Goal: Information Seeking & Learning: Learn about a topic

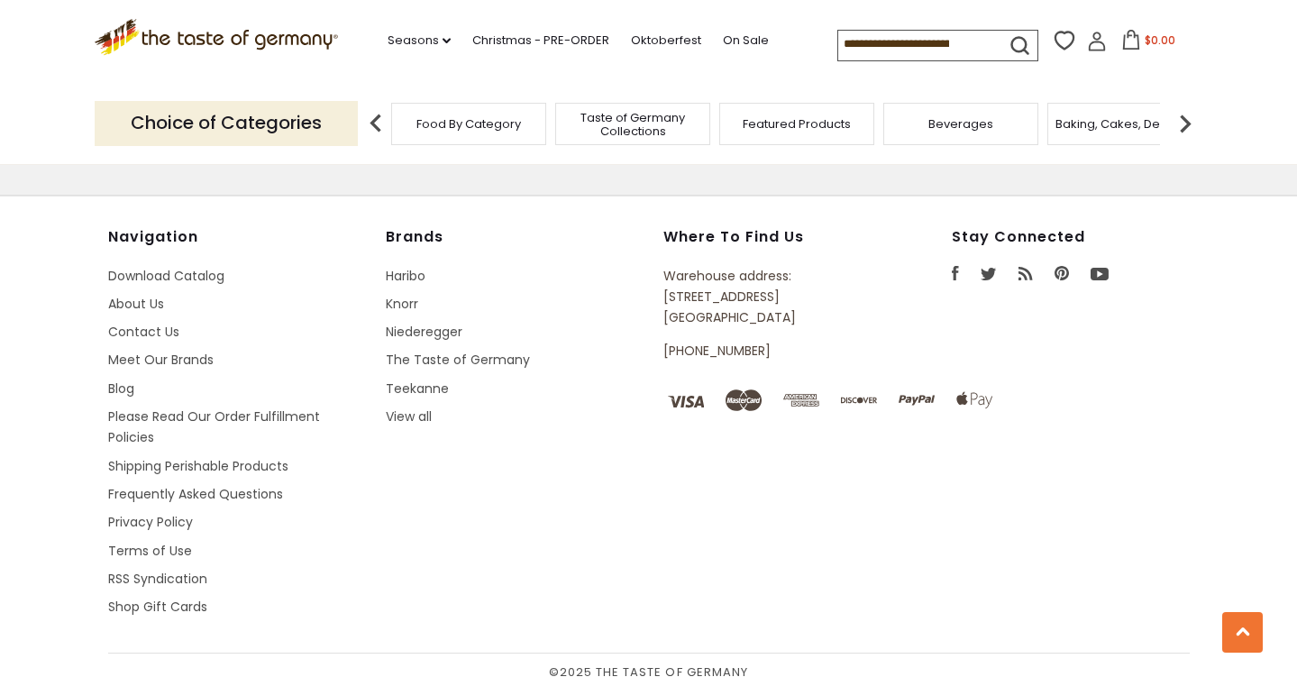
scroll to position [2627, 0]
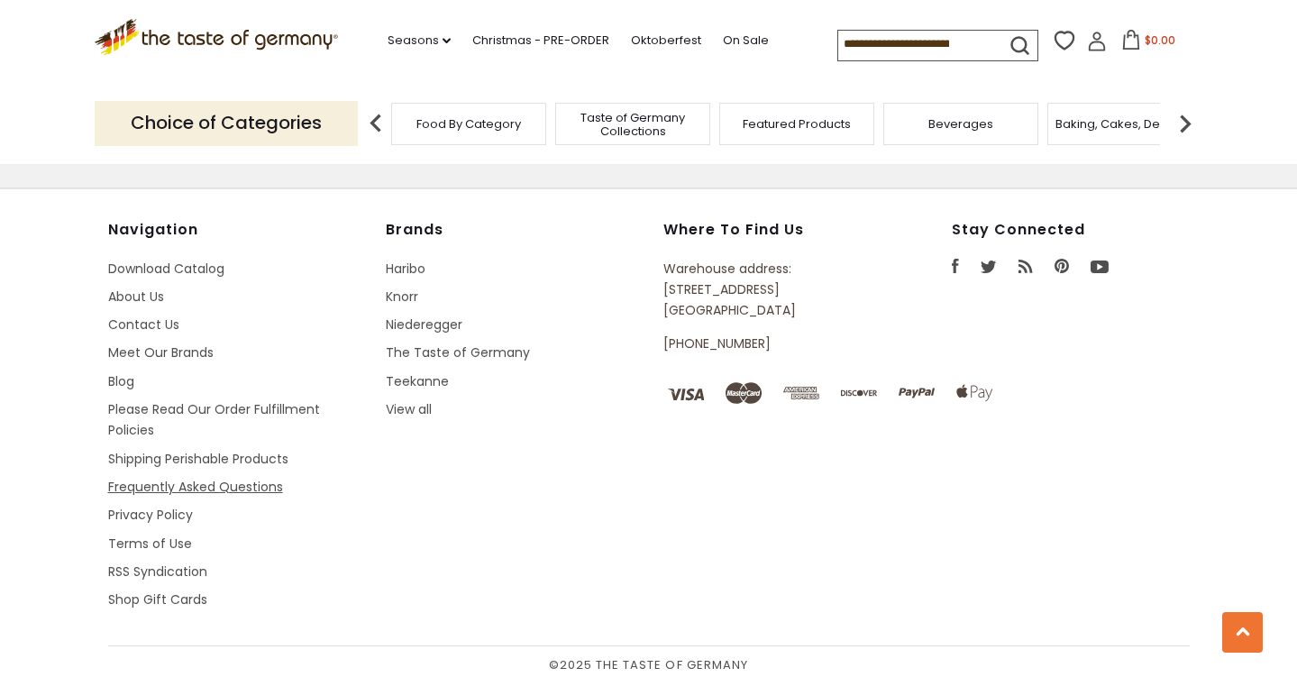
click at [133, 489] on link "Frequently Asked Questions" at bounding box center [195, 487] width 175 height 18
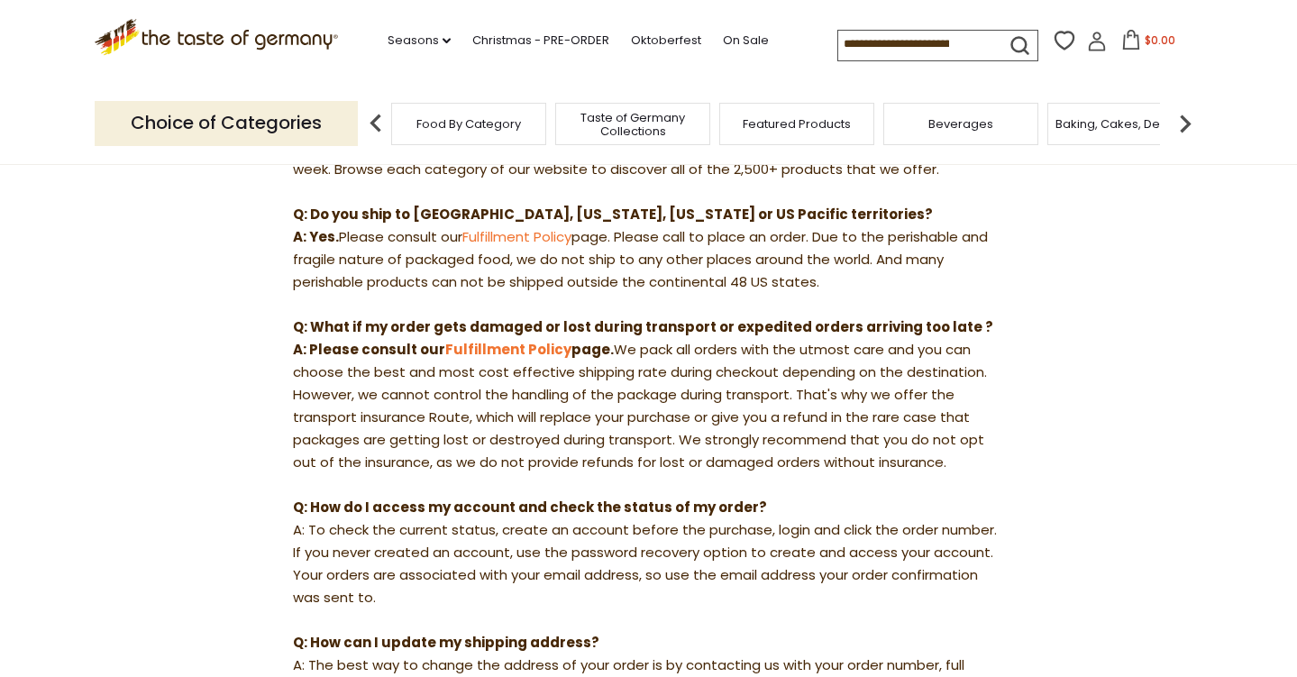
scroll to position [660, 0]
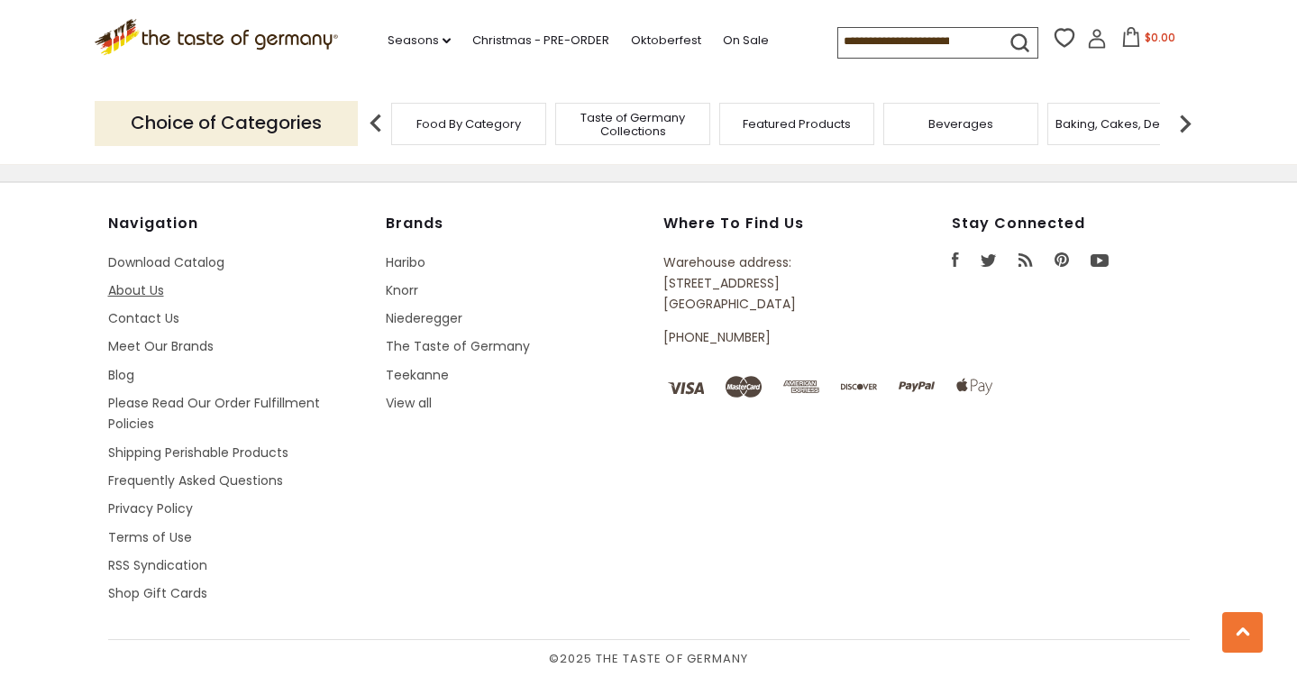
click at [155, 294] on link "About Us" at bounding box center [136, 290] width 56 height 18
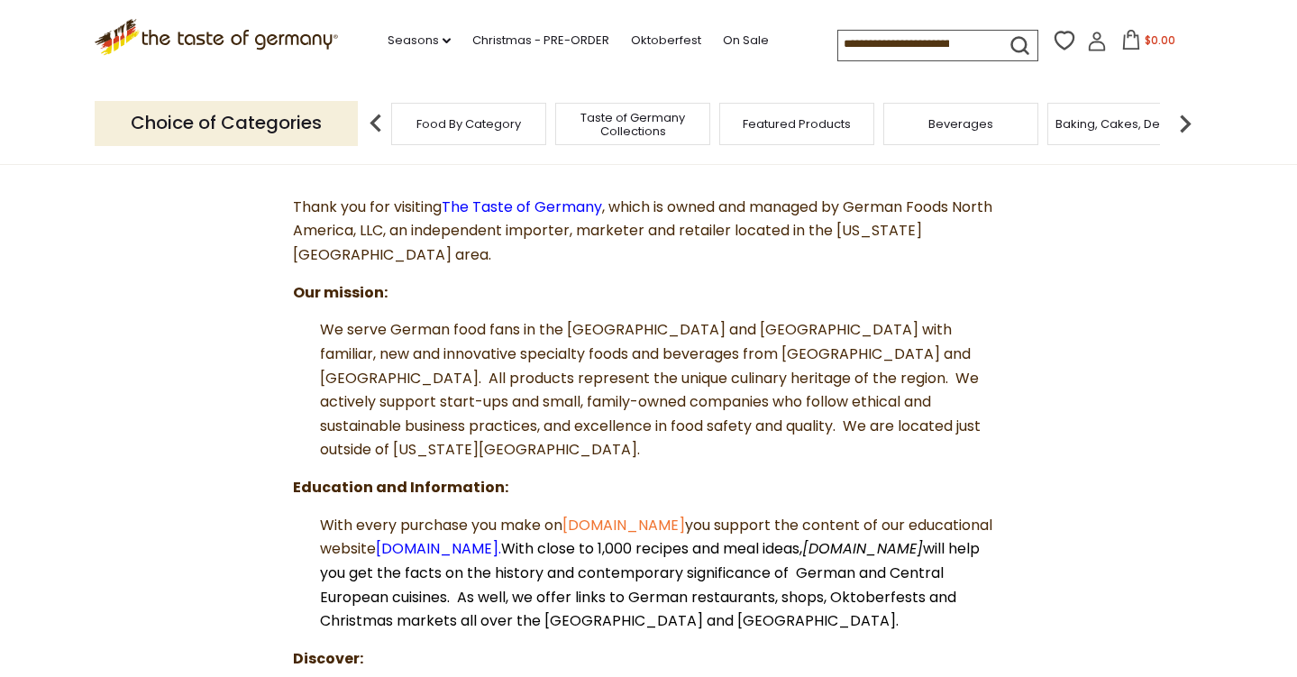
scroll to position [215, 0]
